Goal: Task Accomplishment & Management: Complete application form

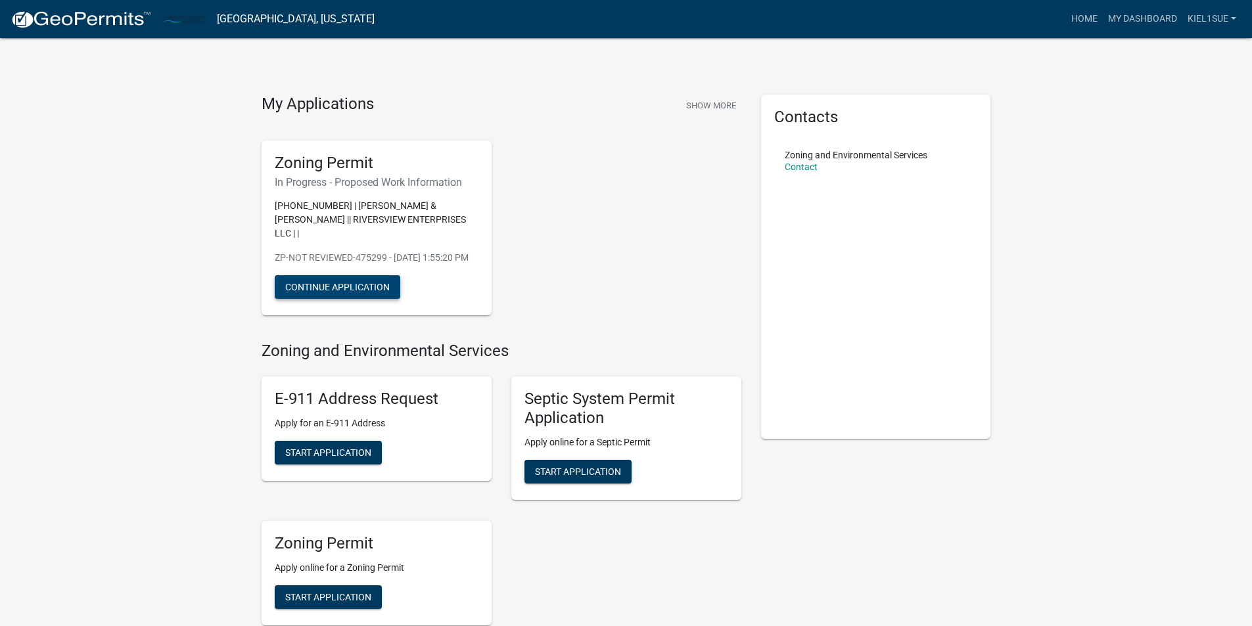
click at [361, 288] on button "Continue Application" at bounding box center [338, 287] width 126 height 24
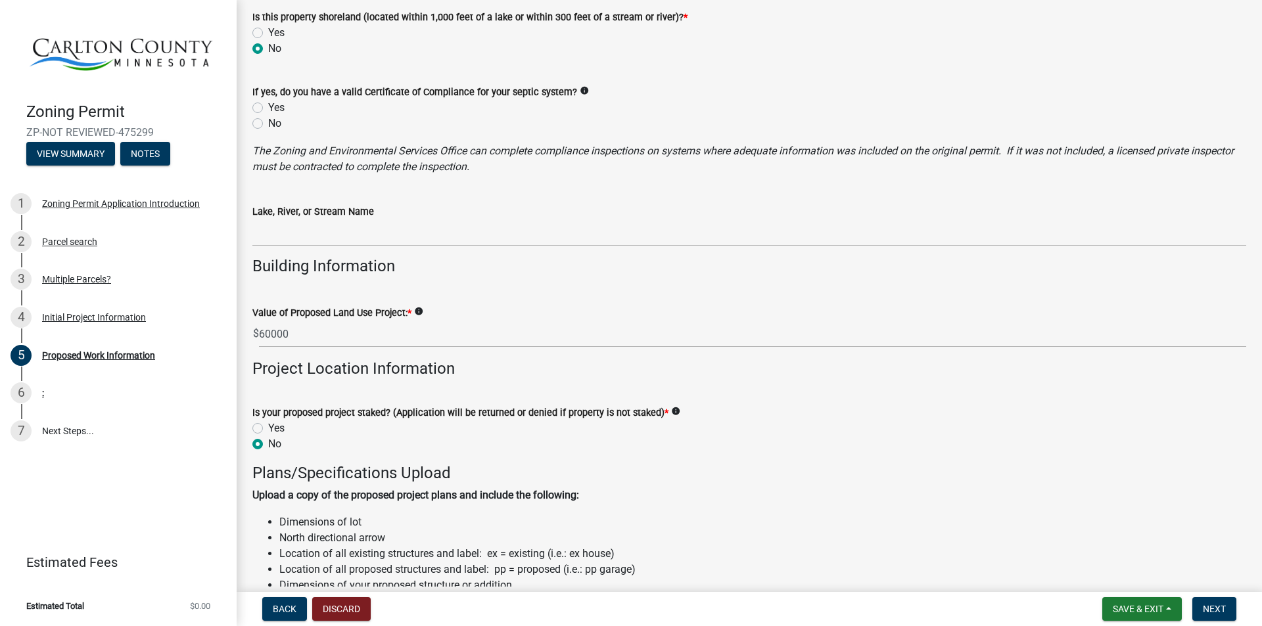
scroll to position [986, 0]
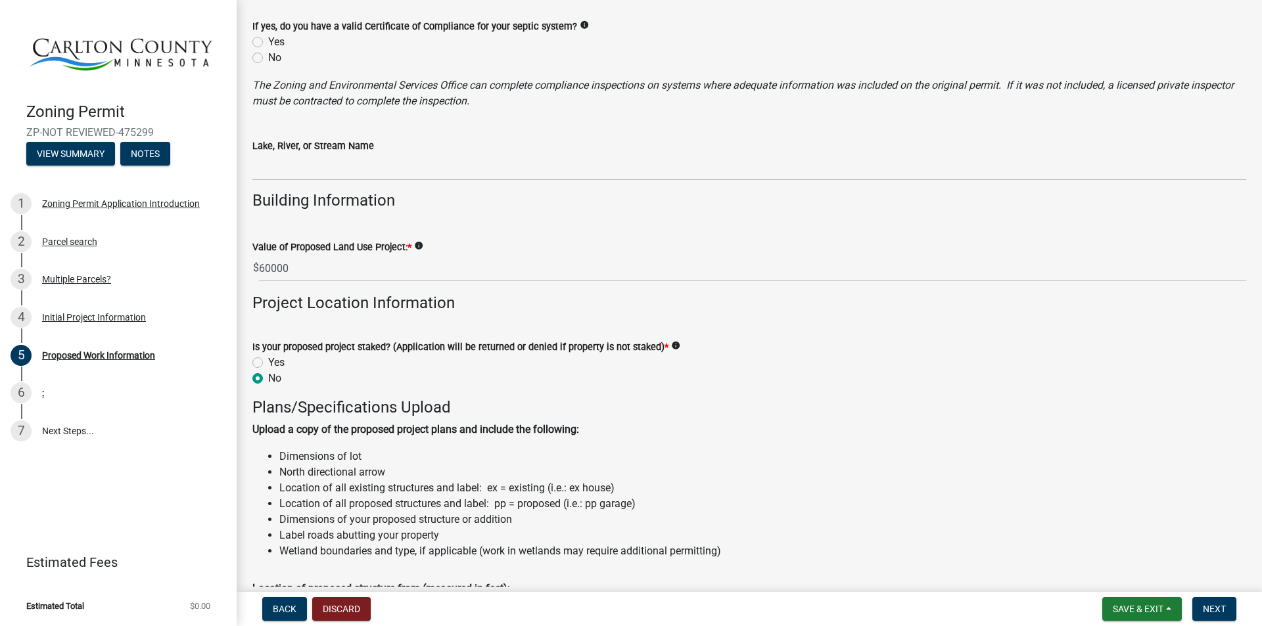
click at [268, 362] on label "Yes" at bounding box center [276, 363] width 16 height 16
click at [268, 362] on input "Yes" at bounding box center [272, 359] width 9 height 9
radio input "true"
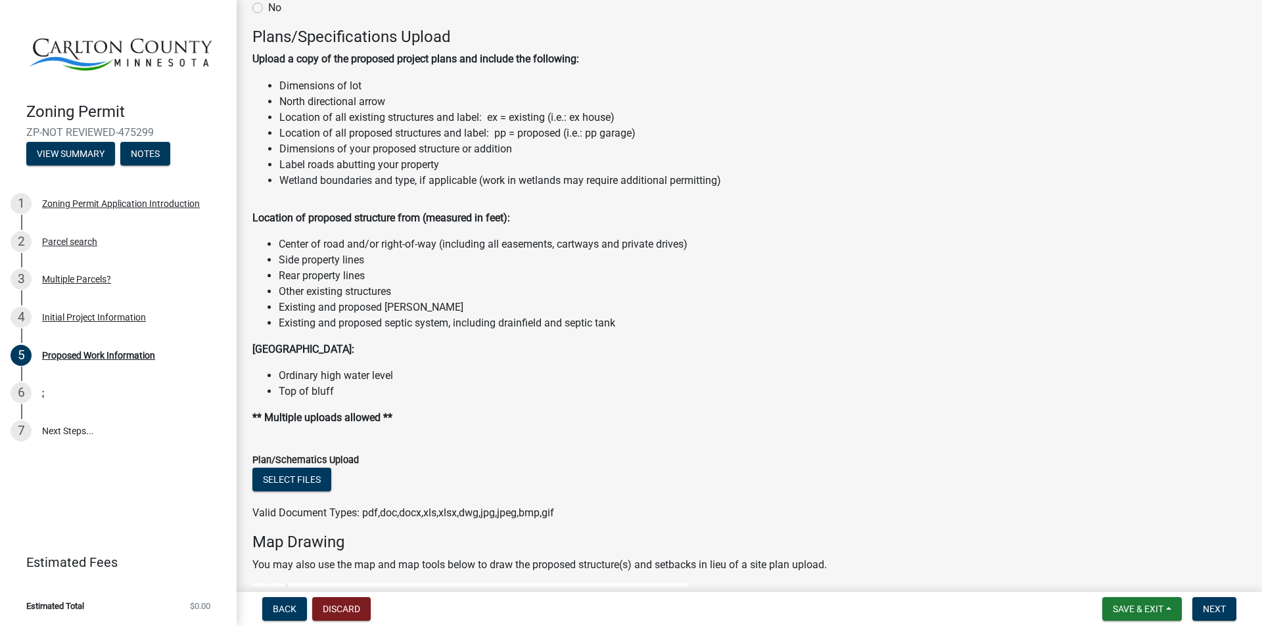
scroll to position [1380, 0]
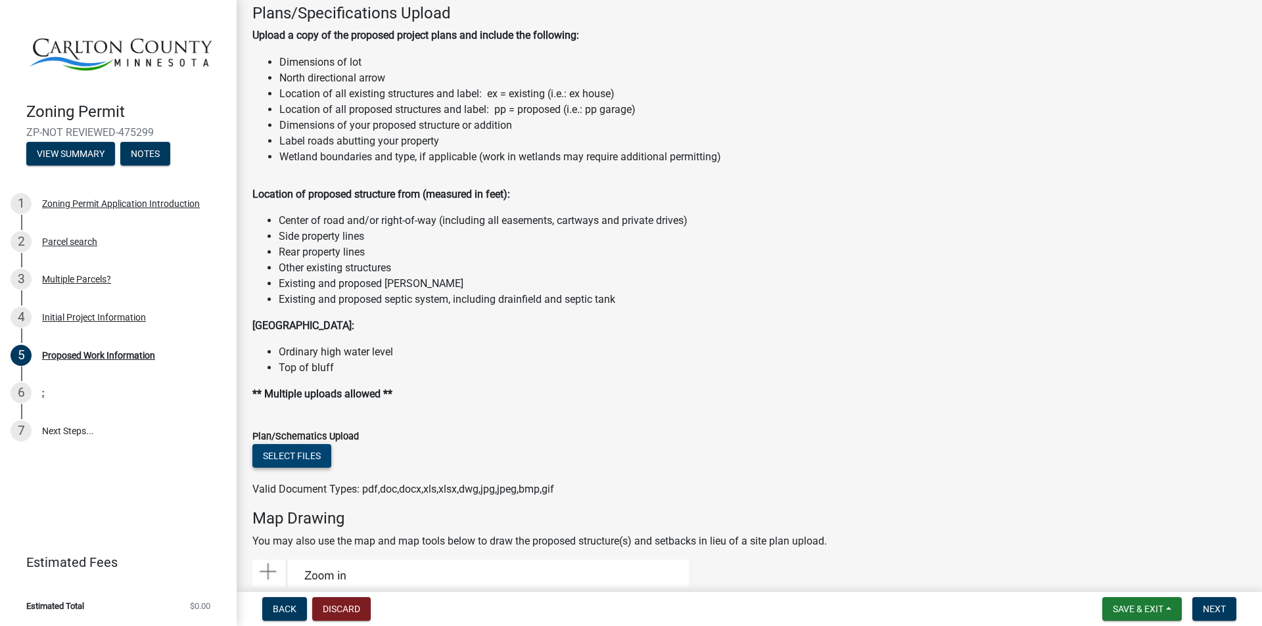
click at [290, 459] on button "Select files" at bounding box center [291, 456] width 79 height 24
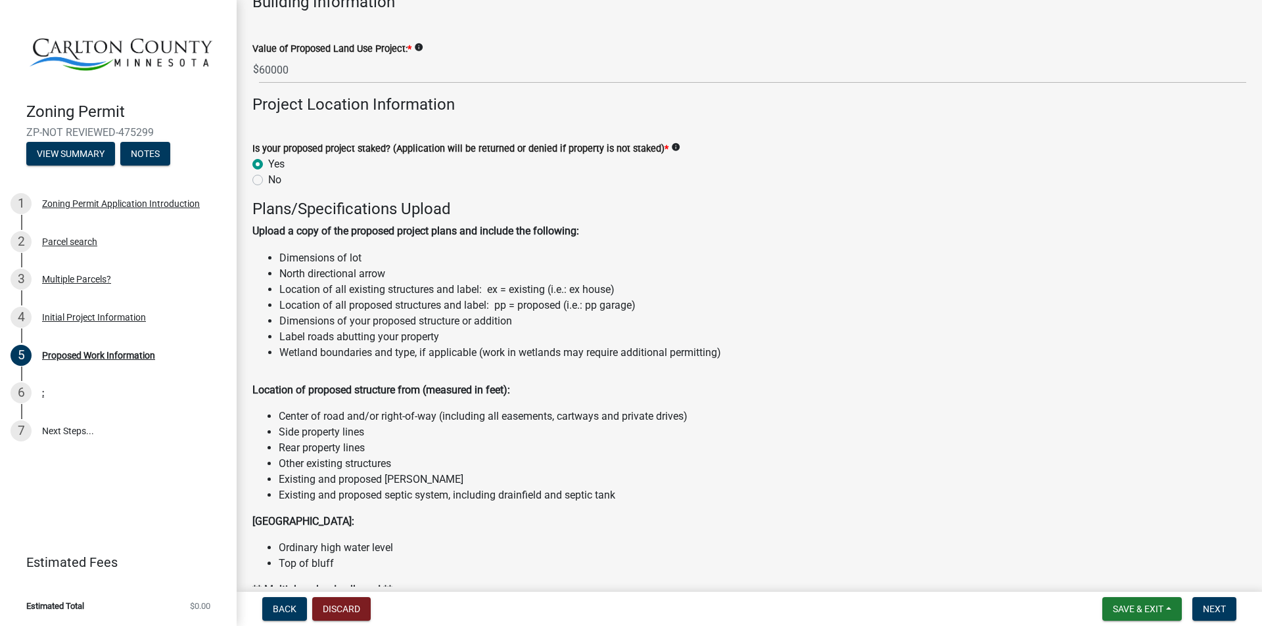
scroll to position [1183, 0]
click at [525, 304] on li "Location of all proposed structures and label: pp = proposed (i.e.: pp garage)" at bounding box center [500, 307] width 442 height 16
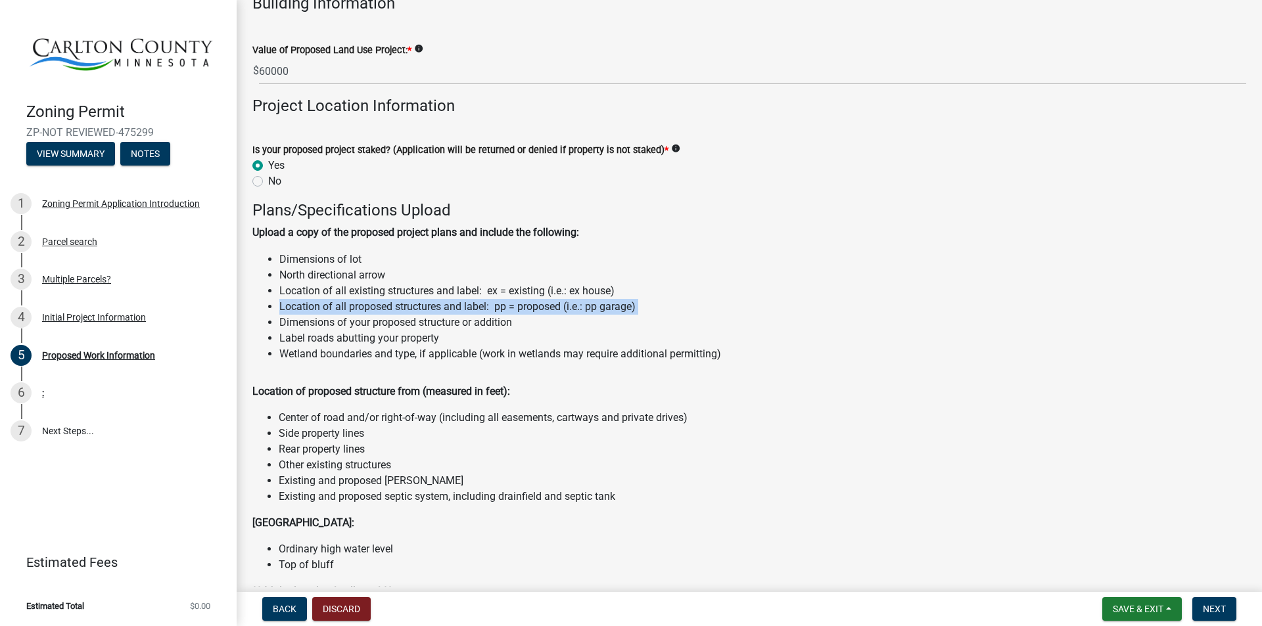
click at [524, 305] on li "Location of all proposed structures and label: pp = proposed (i.e.: pp garage)" at bounding box center [500, 307] width 442 height 16
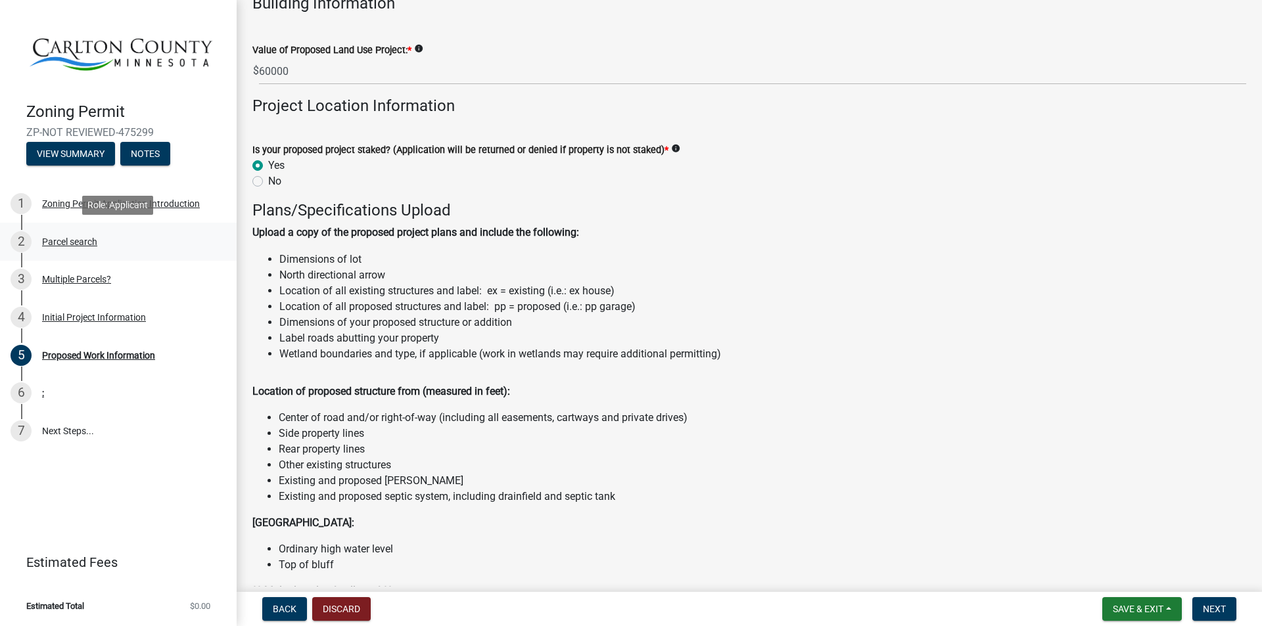
click at [62, 237] on div "Parcel search" at bounding box center [69, 241] width 55 height 9
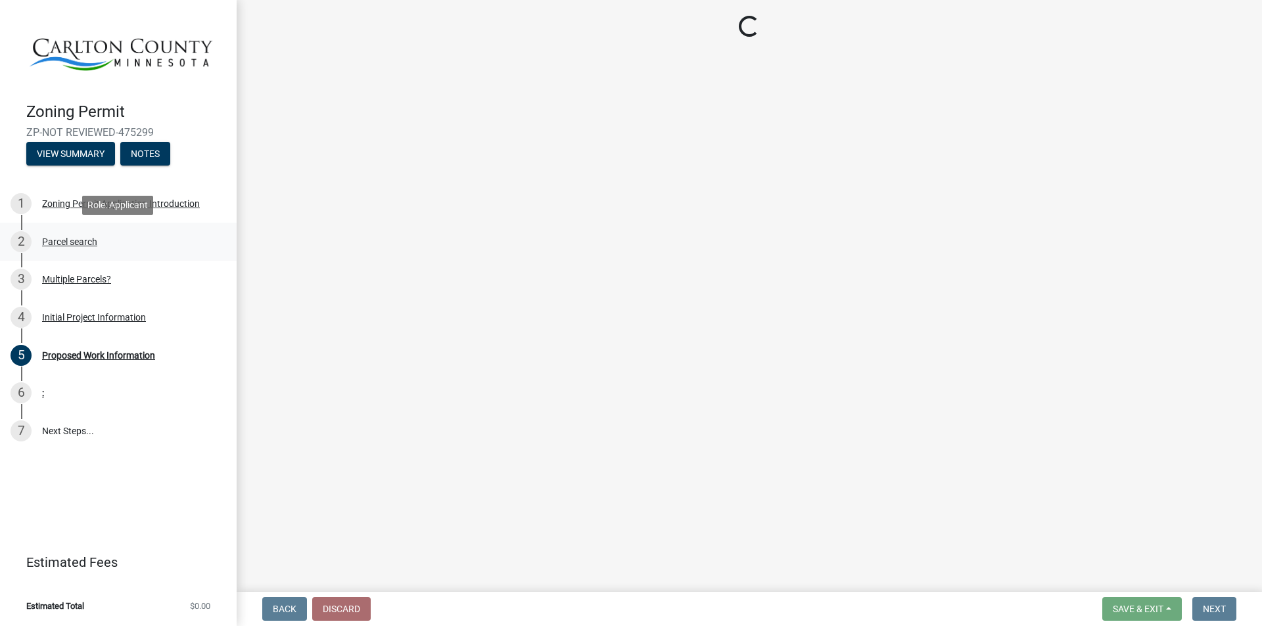
scroll to position [0, 0]
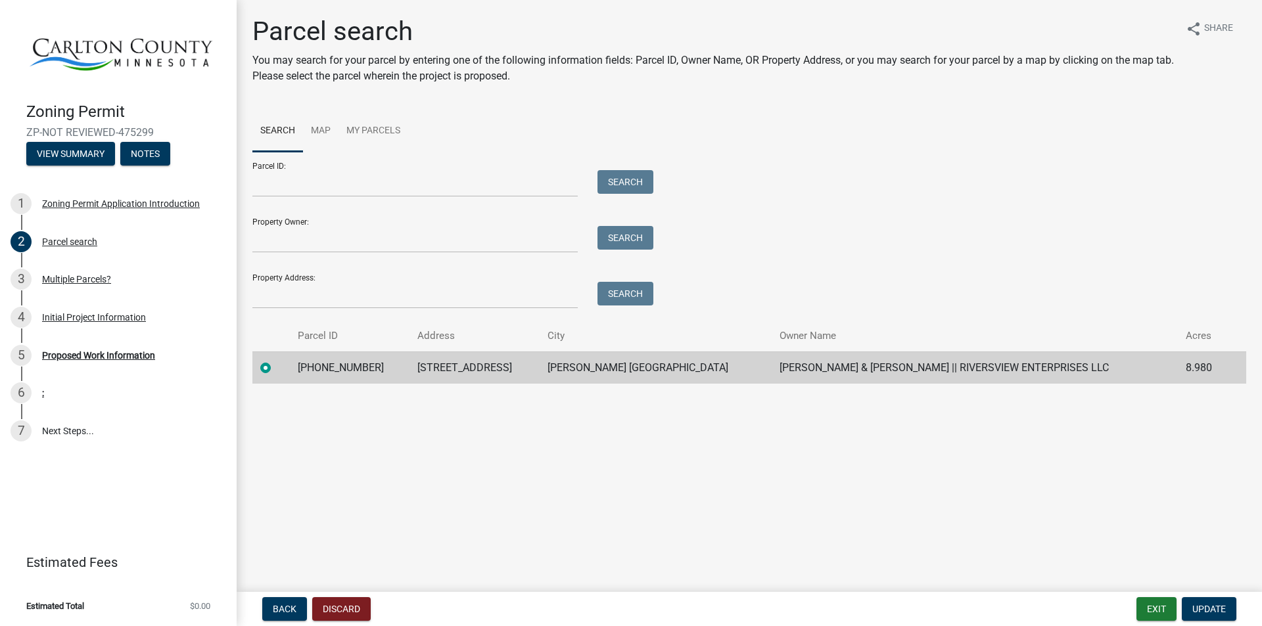
click at [350, 371] on td "[PHONE_NUMBER]" at bounding box center [350, 368] width 120 height 32
click at [441, 362] on td "[STREET_ADDRESS]" at bounding box center [474, 368] width 130 height 32
click at [280, 609] on span "Back" at bounding box center [285, 609] width 24 height 11
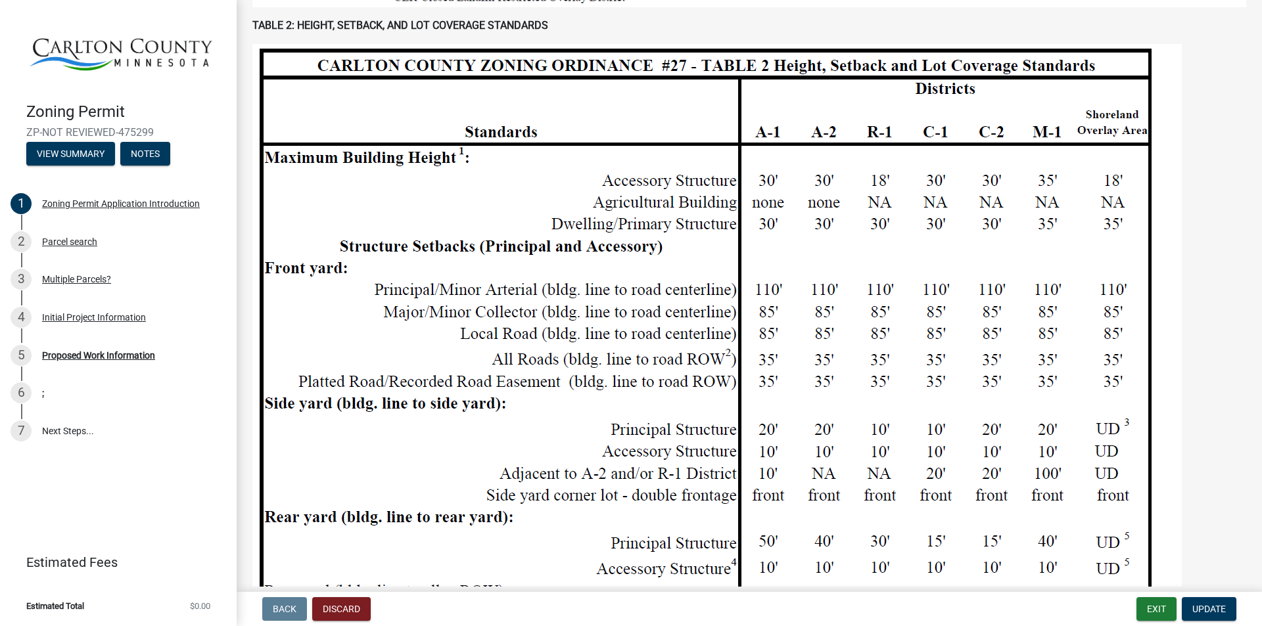
scroll to position [1051, 0]
